Goal: Task Accomplishment & Management: Use online tool/utility

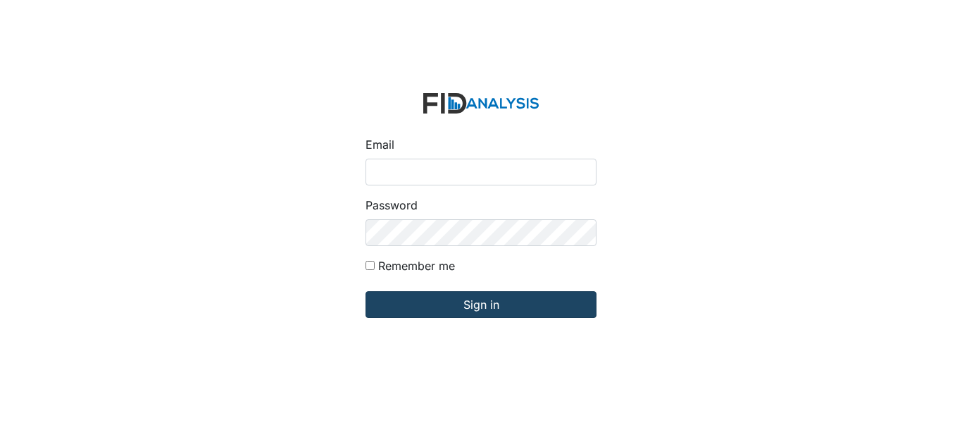
type input "[EMAIL_ADDRESS][DOMAIN_NAME]"
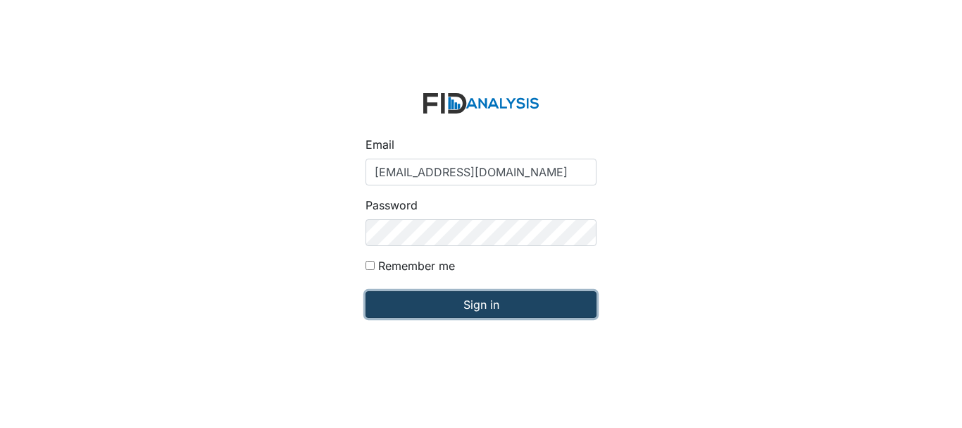
click at [478, 299] on input "Sign in" at bounding box center [481, 304] width 231 height 27
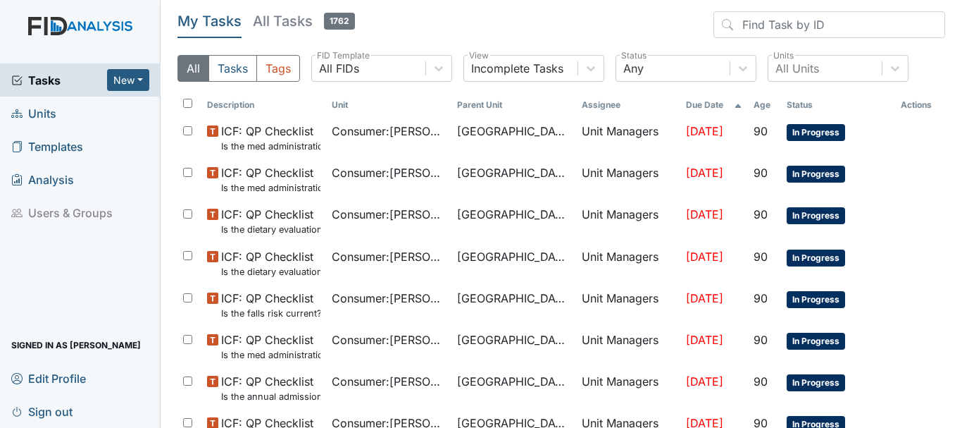
click at [53, 108] on span "Units" at bounding box center [33, 113] width 45 height 22
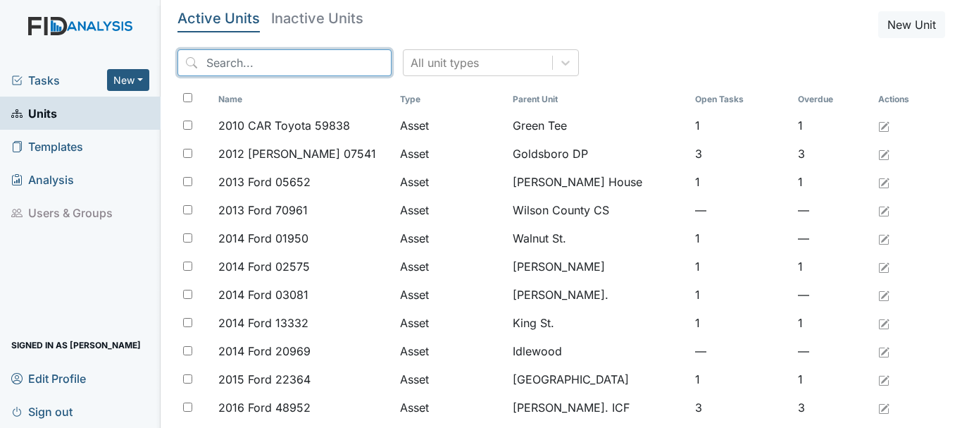
click at [236, 71] on input "search" at bounding box center [285, 62] width 214 height 27
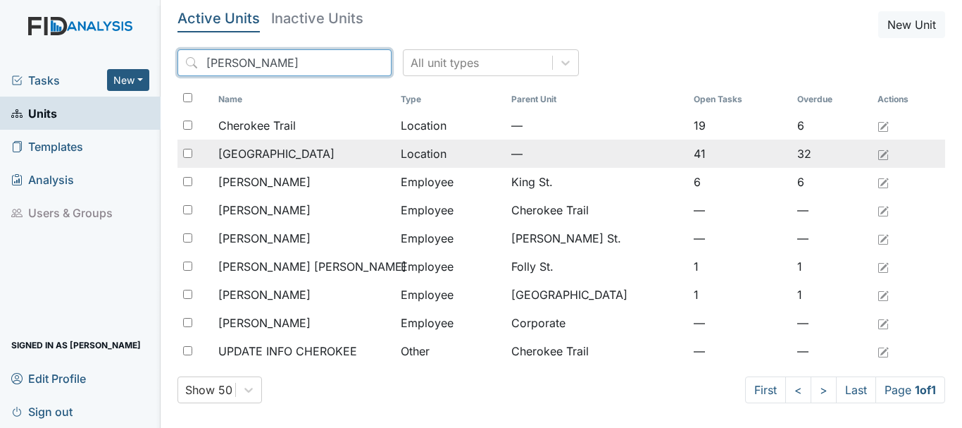
type input "[PERSON_NAME]"
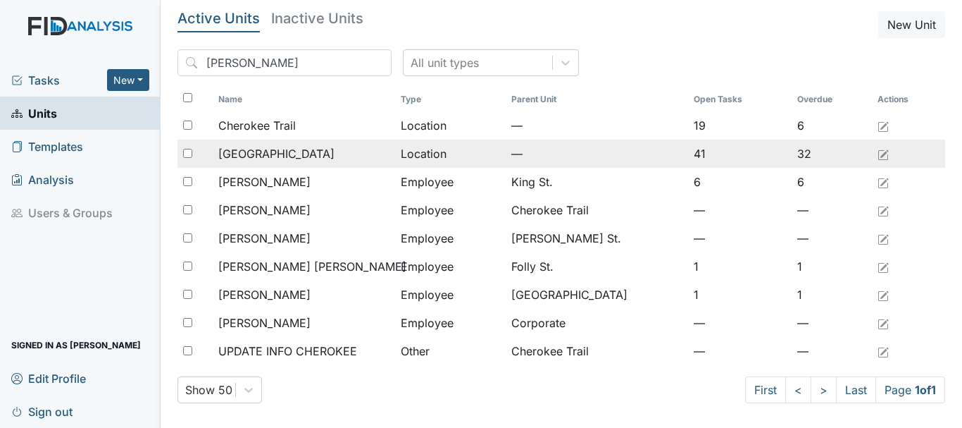
click at [252, 148] on span "[GEOGRAPHIC_DATA]" at bounding box center [276, 153] width 116 height 17
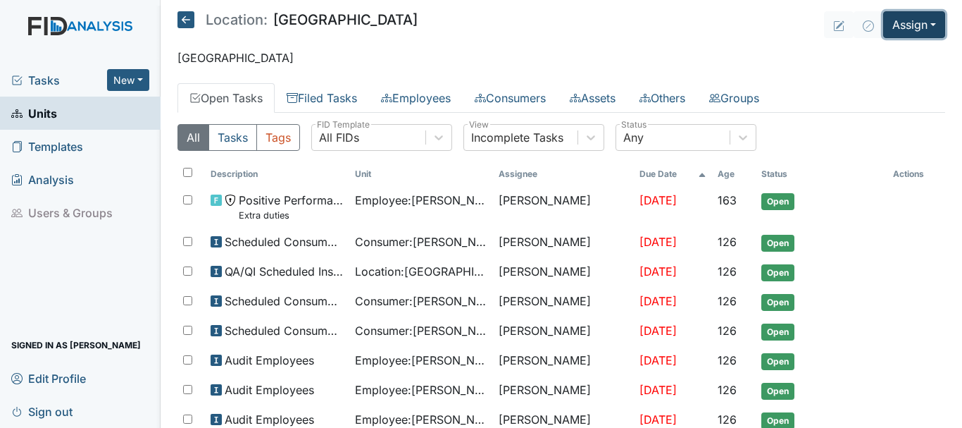
click at [903, 21] on button "Assign" at bounding box center [914, 24] width 62 height 27
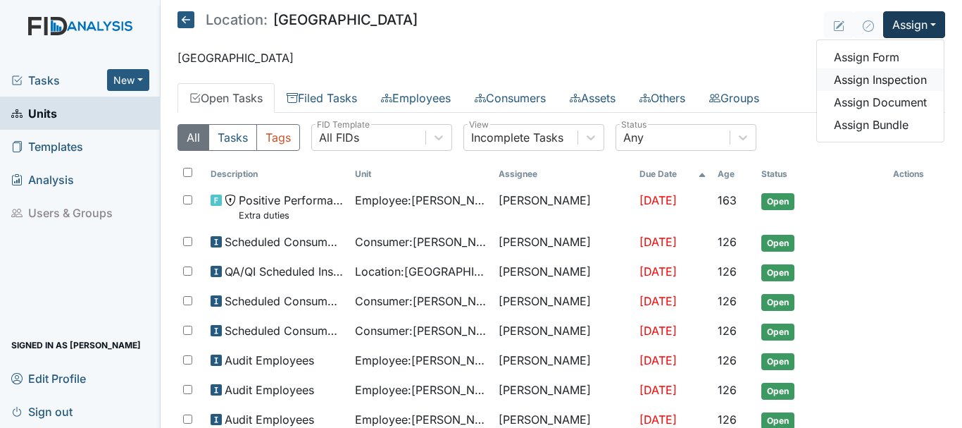
click at [893, 76] on link "Assign Inspection" at bounding box center [880, 79] width 127 height 23
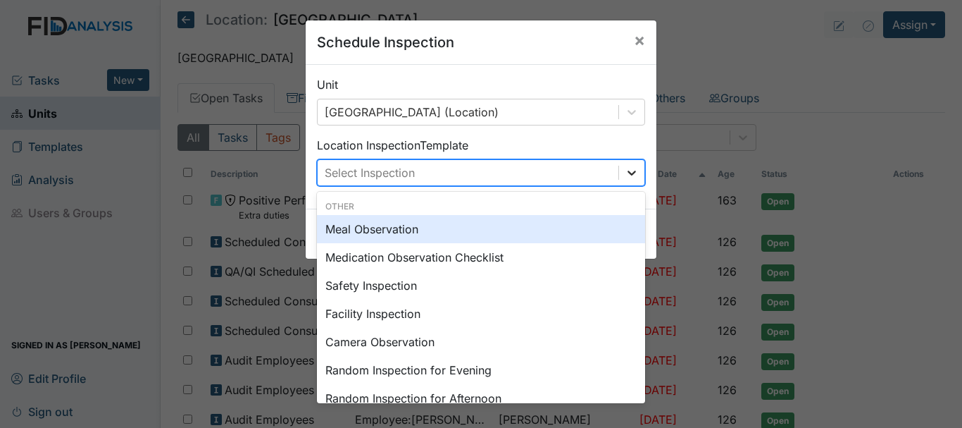
click at [628, 173] on icon at bounding box center [632, 172] width 8 height 5
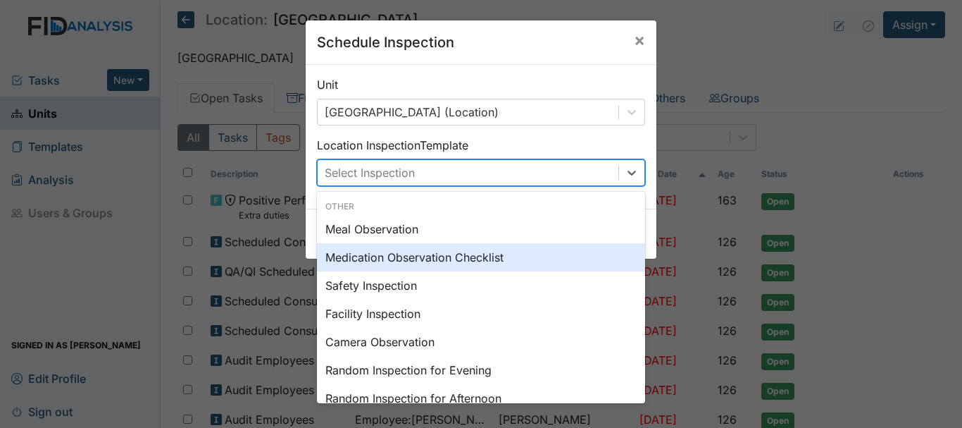
click at [604, 253] on div "Medication Observation Checklist" at bounding box center [481, 257] width 328 height 28
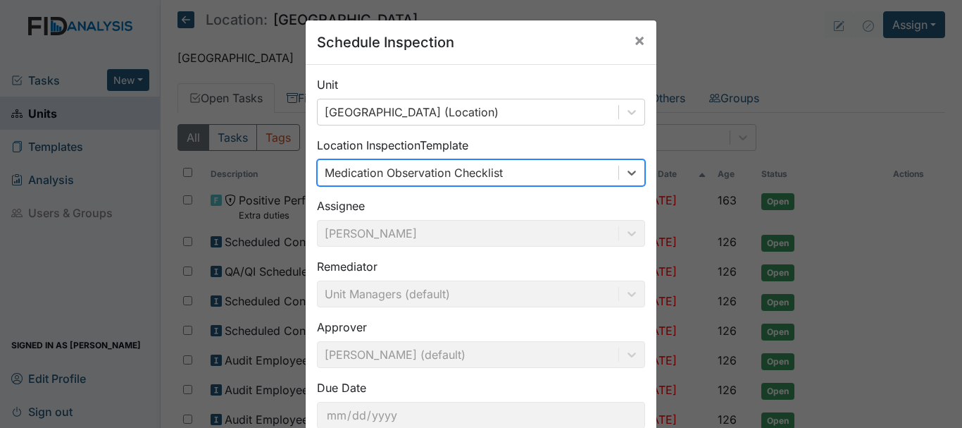
scroll to position [94, 0]
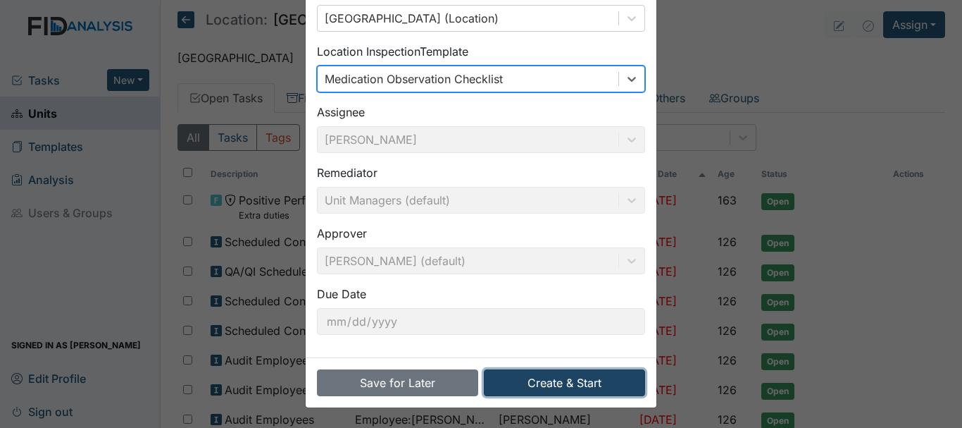
click at [552, 389] on button "Create & Start" at bounding box center [564, 382] width 161 height 27
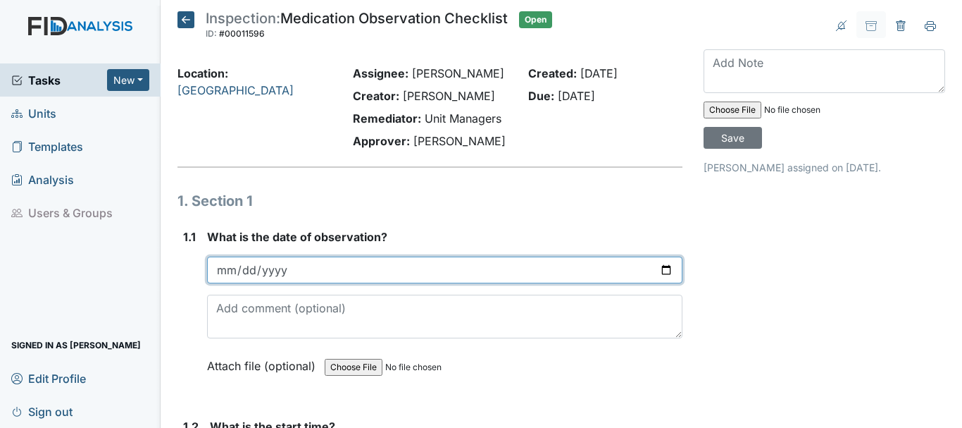
click at [228, 275] on input "date" at bounding box center [445, 269] width 476 height 27
type input "2025-09-24"
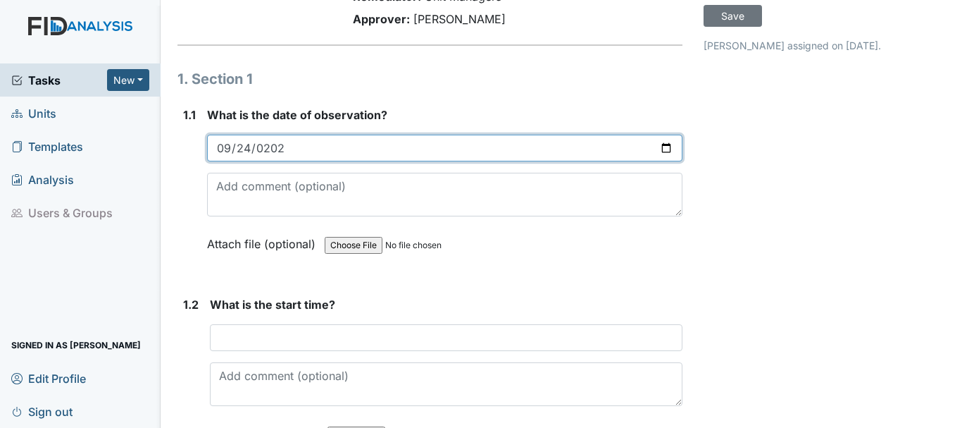
scroll to position [131, 0]
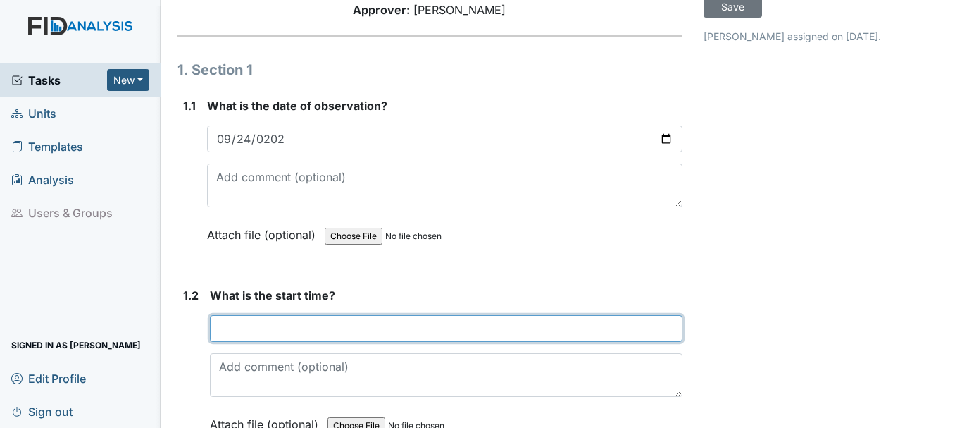
click at [271, 330] on input "text" at bounding box center [446, 328] width 473 height 27
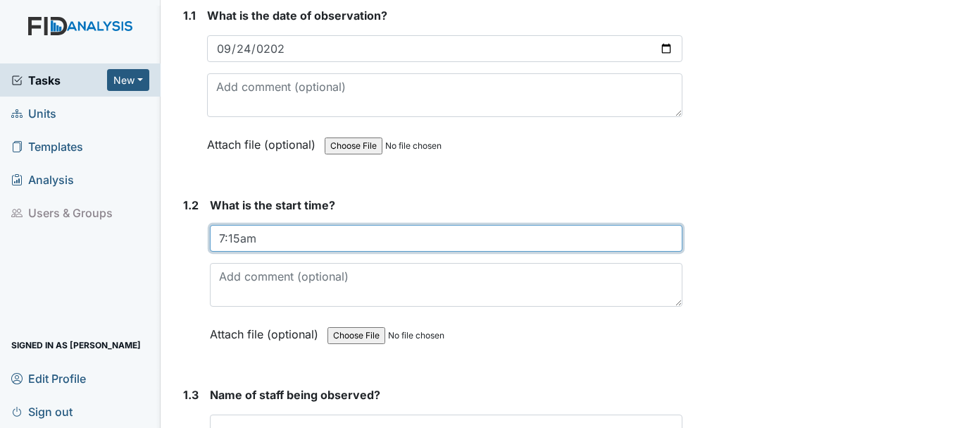
scroll to position [316, 0]
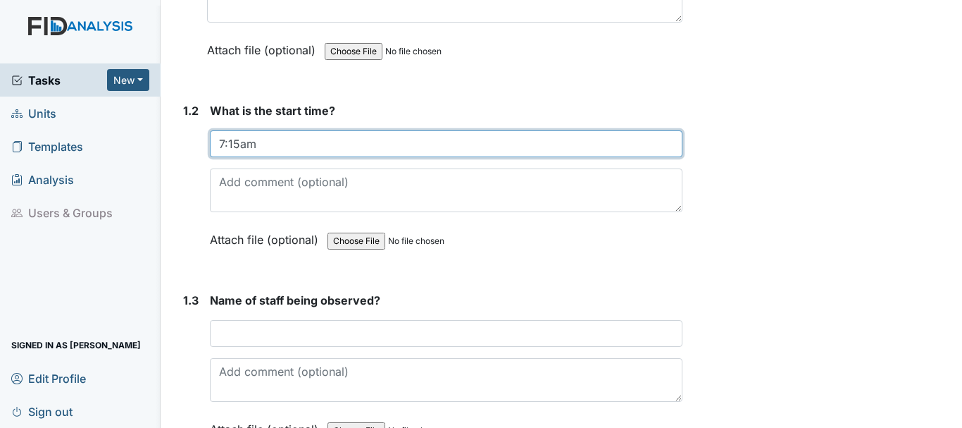
type input "7:15am"
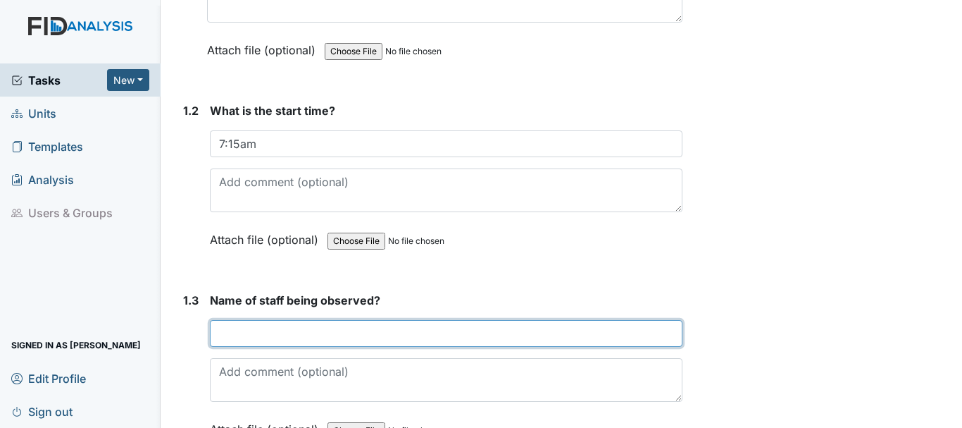
click at [285, 334] on input "text" at bounding box center [446, 333] width 473 height 27
type input "KR,PS,DW"
